Goal: Task Accomplishment & Management: Manage account settings

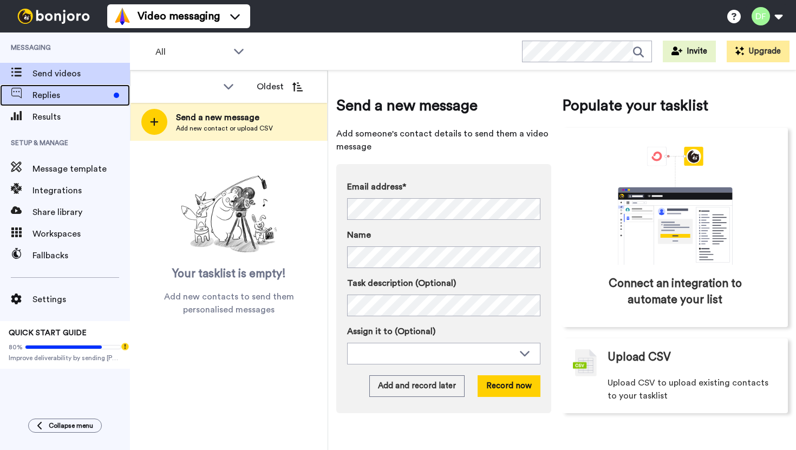
click at [75, 92] on span "Replies" at bounding box center [70, 95] width 77 height 13
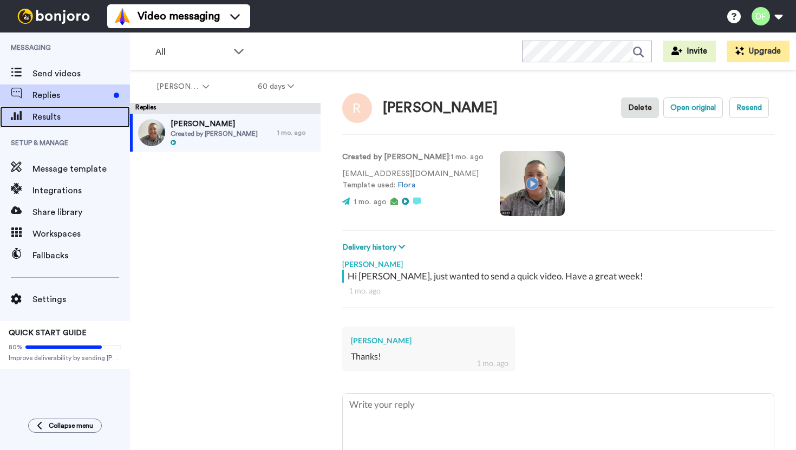
click at [67, 116] on span "Results" at bounding box center [80, 116] width 97 height 13
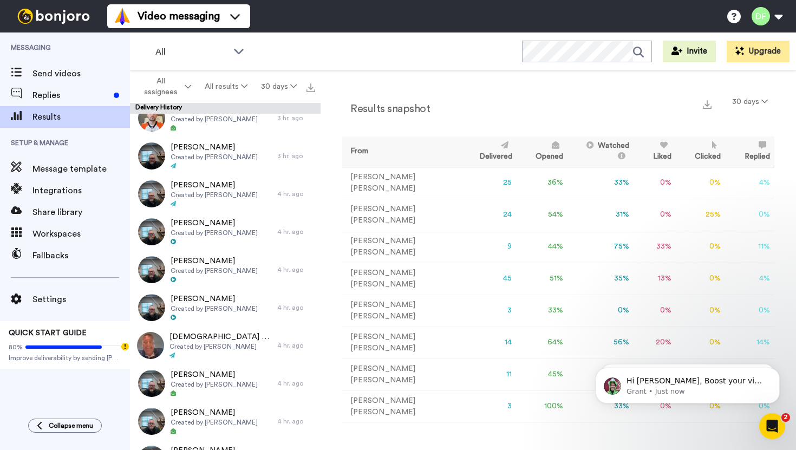
scroll to position [587, 0]
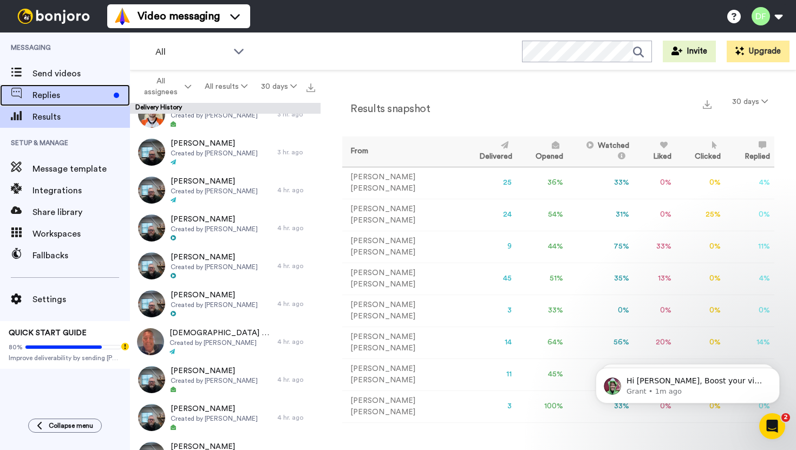
click at [58, 100] on span "Replies" at bounding box center [70, 95] width 77 height 13
